Goal: Book appointment/travel/reservation

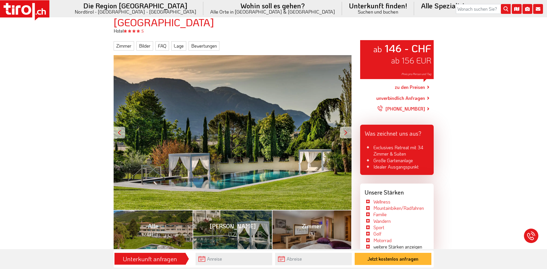
scroll to position [58, 0]
click at [409, 85] on link "zu den Preisen" at bounding box center [410, 87] width 30 height 14
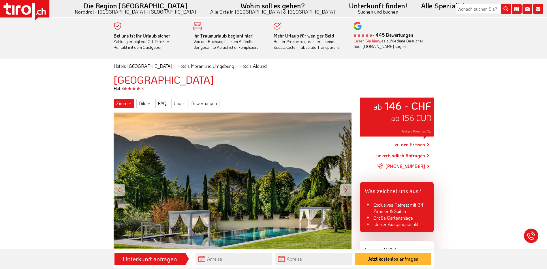
click at [121, 105] on link "Zimmer" at bounding box center [124, 103] width 20 height 9
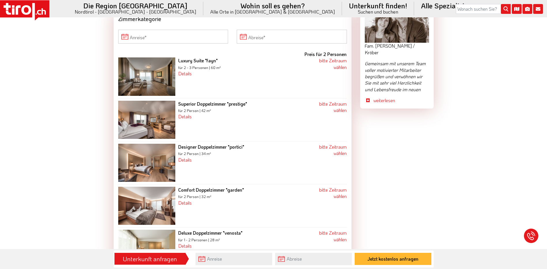
scroll to position [584, 0]
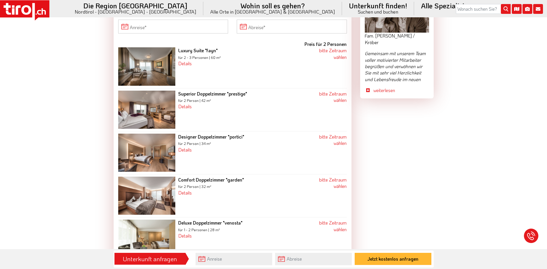
click at [152, 196] on img at bounding box center [146, 195] width 57 height 38
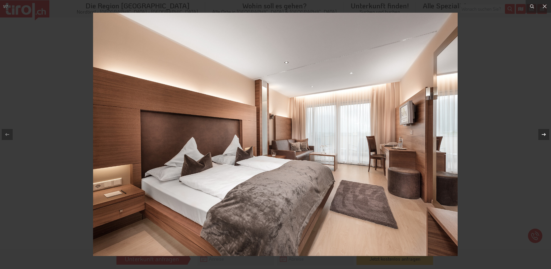
click at [544, 131] on icon at bounding box center [544, 134] width 7 height 7
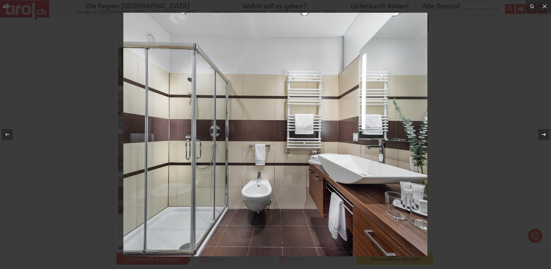
click at [544, 131] on icon at bounding box center [544, 134] width 7 height 7
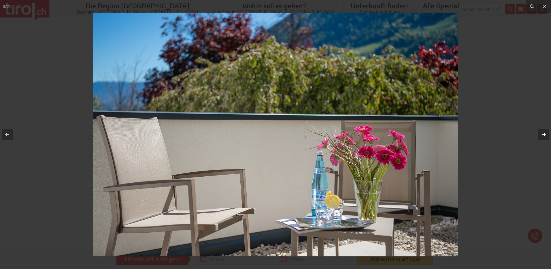
click at [544, 131] on icon at bounding box center [544, 134] width 7 height 7
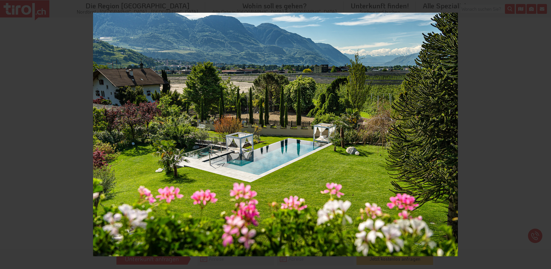
click at [544, 131] on div "4 / 7" at bounding box center [275, 134] width 551 height 269
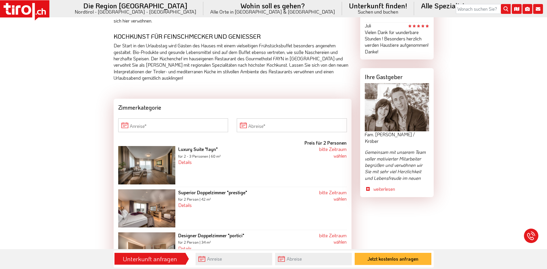
scroll to position [526, 0]
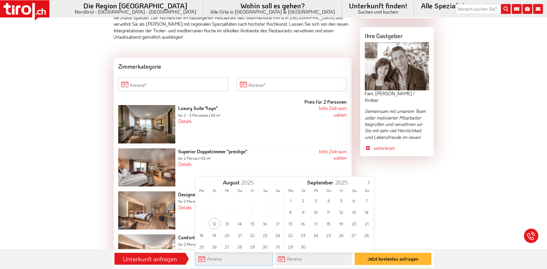
click at [214, 259] on input "text" at bounding box center [234, 259] width 77 height 12
click at [354, 203] on span "6" at bounding box center [353, 200] width 11 height 11
click at [278, 200] on span "7" at bounding box center [277, 200] width 11 height 11
type input "06-09-2025"
type input "07-09-2025"
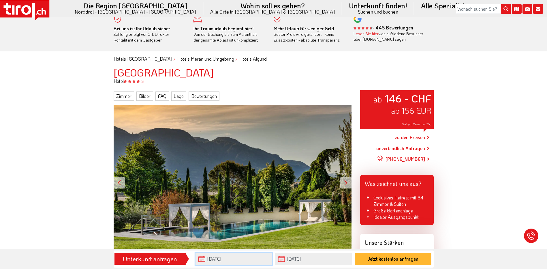
scroll to position [0, 0]
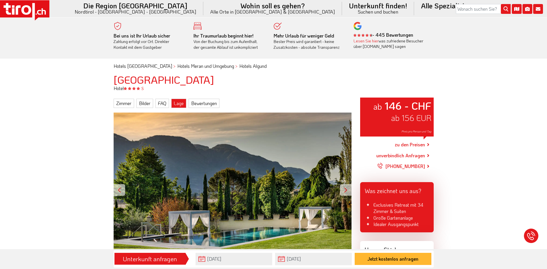
click at [176, 102] on link "Lage" at bounding box center [178, 103] width 15 height 9
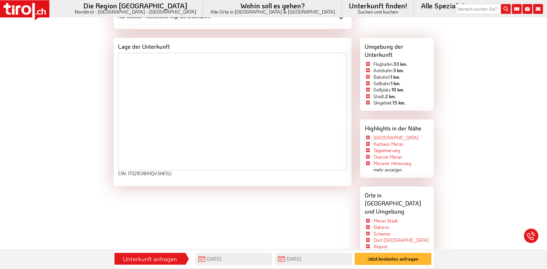
scroll to position [1122, 0]
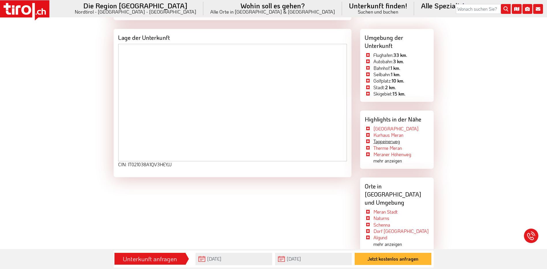
click at [391, 142] on link "Tappeinerweg" at bounding box center [386, 141] width 27 height 6
click at [379, 127] on link "[GEOGRAPHIC_DATA]" at bounding box center [395, 128] width 45 height 6
click at [377, 155] on link "Meraner Höhenweg" at bounding box center [392, 154] width 38 height 6
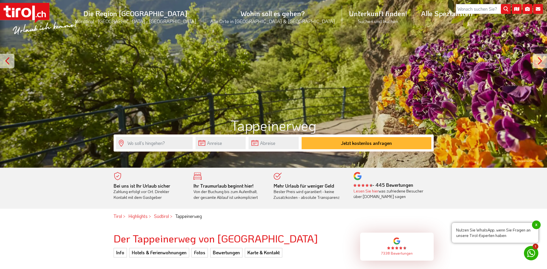
scroll to position [58, 0]
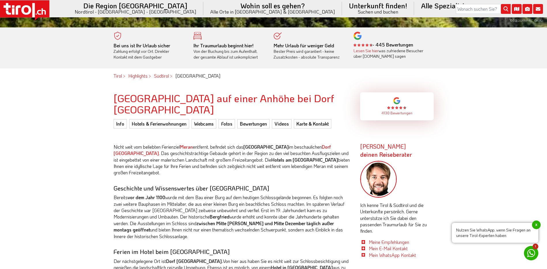
scroll to position [202, 0]
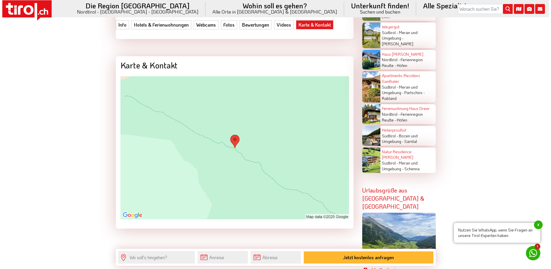
scroll to position [1615, 0]
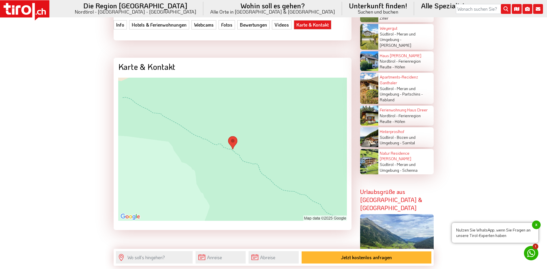
click at [242, 162] on img at bounding box center [232, 149] width 229 height 143
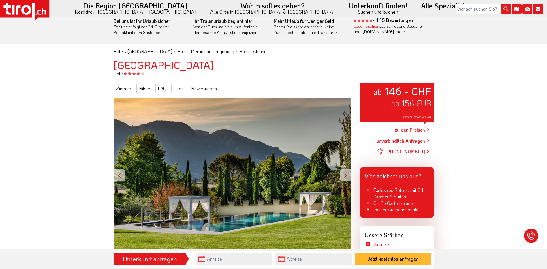
scroll to position [29, 0]
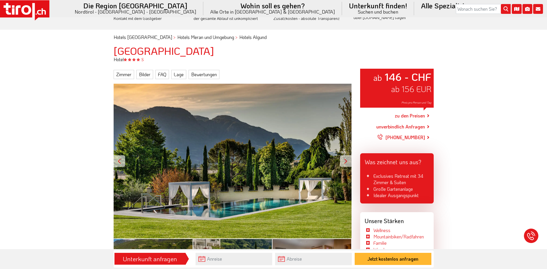
click at [409, 116] on link "zu den Preisen" at bounding box center [410, 116] width 30 height 14
click at [400, 114] on link "zu den Preisen" at bounding box center [410, 116] width 30 height 14
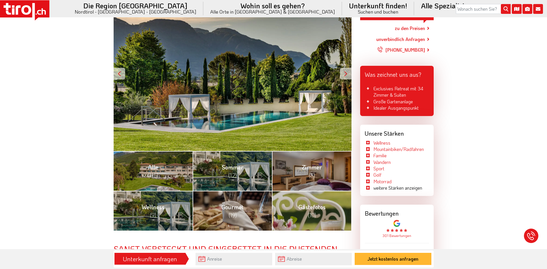
scroll to position [87, 0]
